Goal: Complete application form

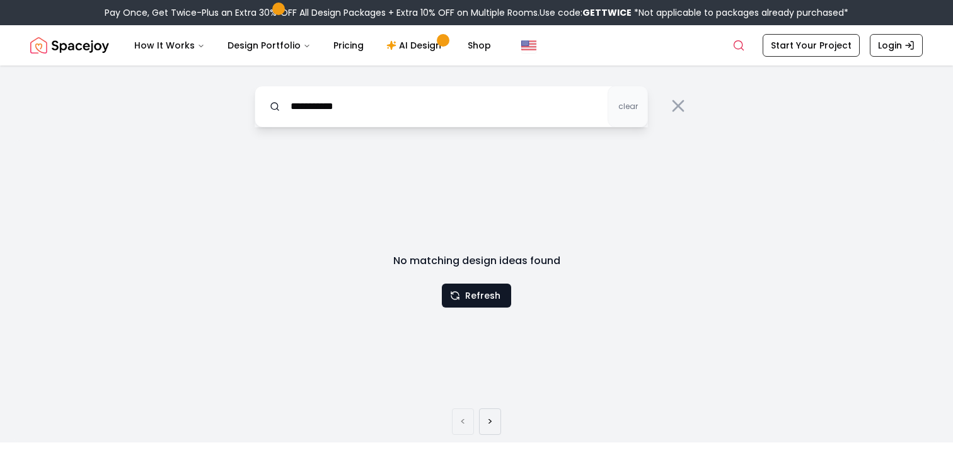
click at [375, 113] on input "**********" at bounding box center [451, 107] width 393 height 42
type input "*********"
